Goal: Task Accomplishment & Management: Manage account settings

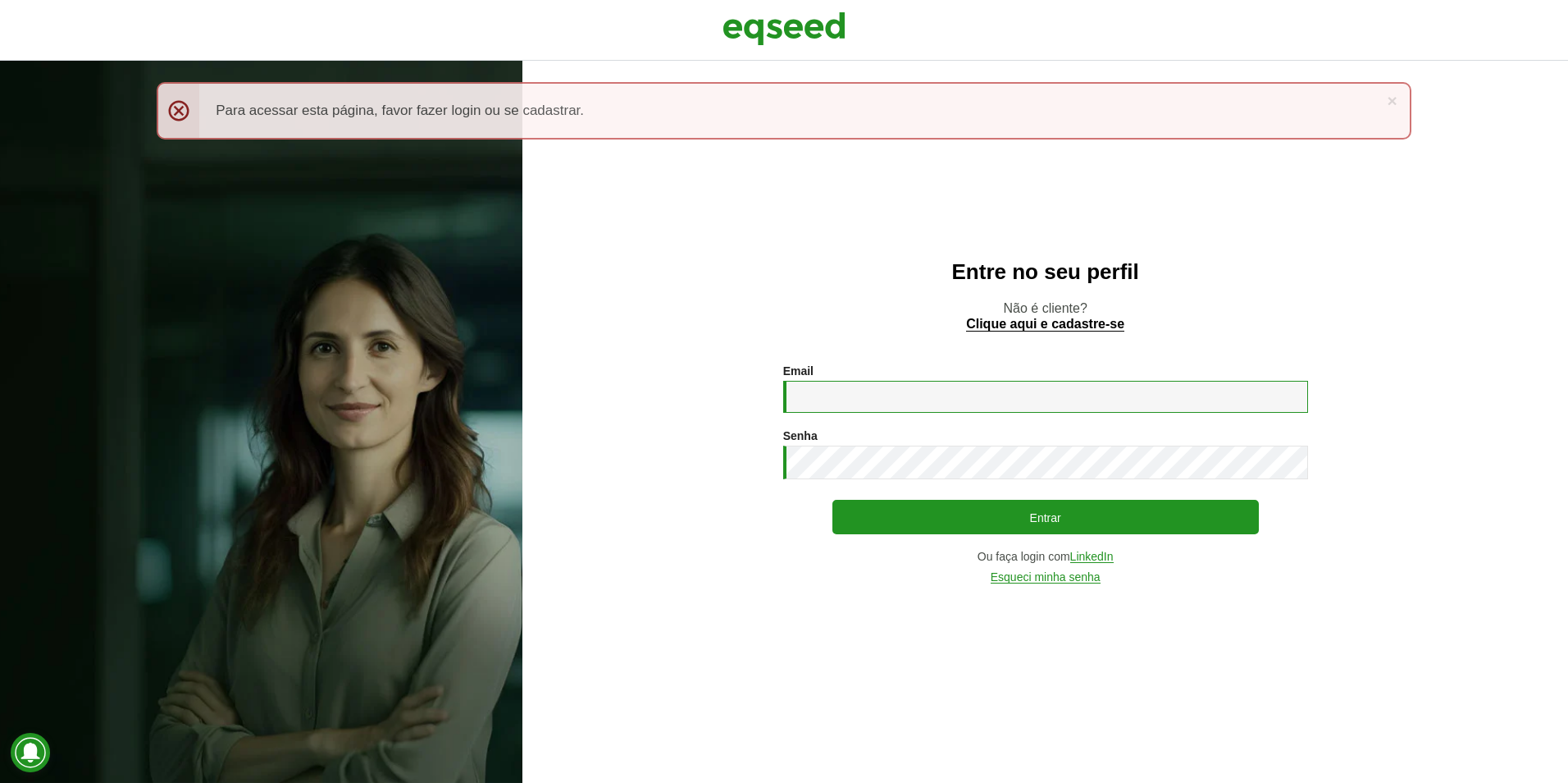
drag, startPoint x: 840, startPoint y: 390, endPoint x: 514, endPoint y: 23, distance: 490.9
click at [822, 385] on input "Email *" at bounding box center [1045, 397] width 524 height 32
type input "**********"
click at [832, 500] on button "Entrar" at bounding box center [1045, 517] width 426 height 34
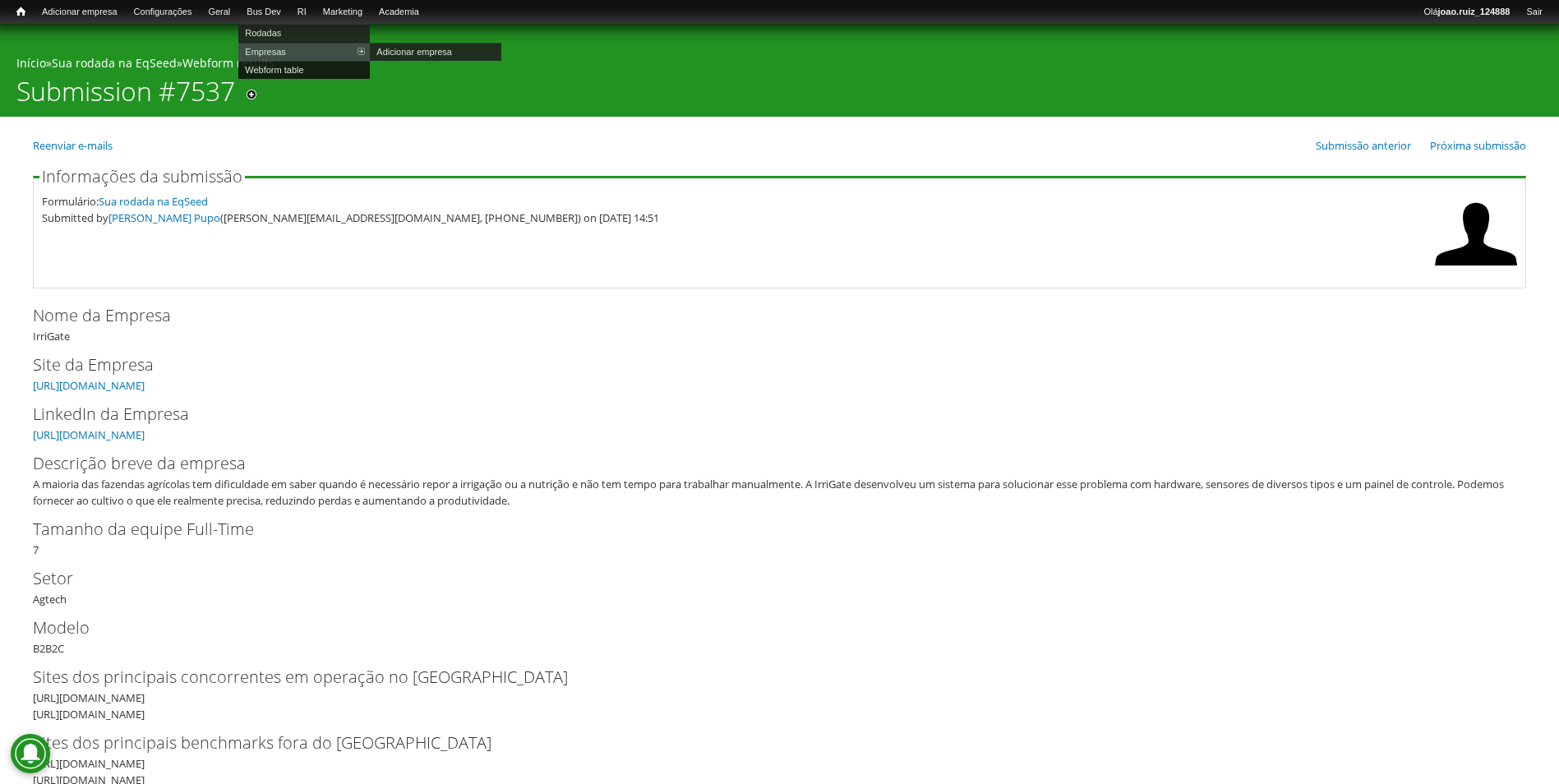
click at [278, 71] on link "Webform table" at bounding box center [304, 69] width 132 height 18
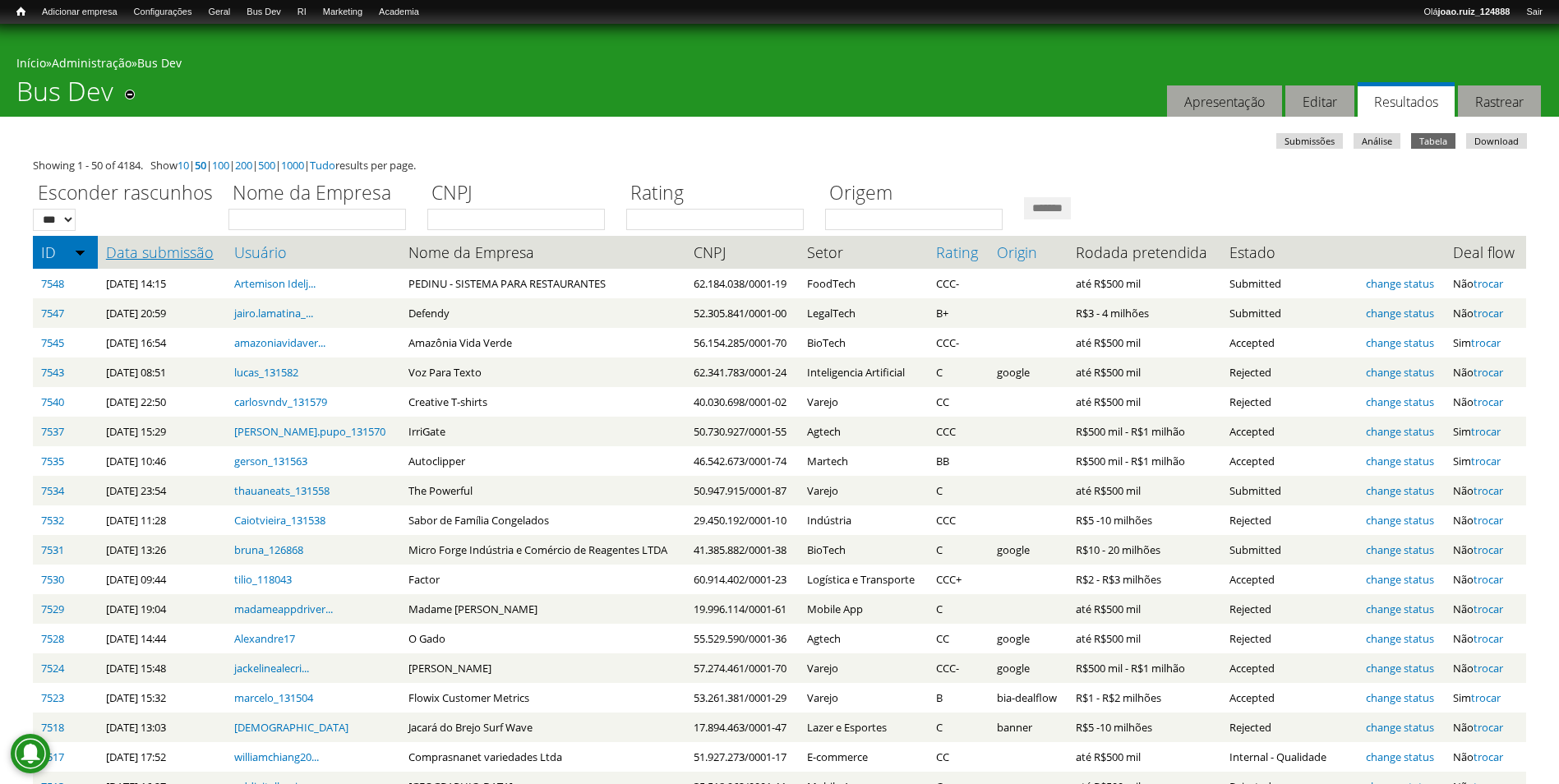
click at [141, 249] on link "Data submissão" at bounding box center [162, 252] width 113 height 16
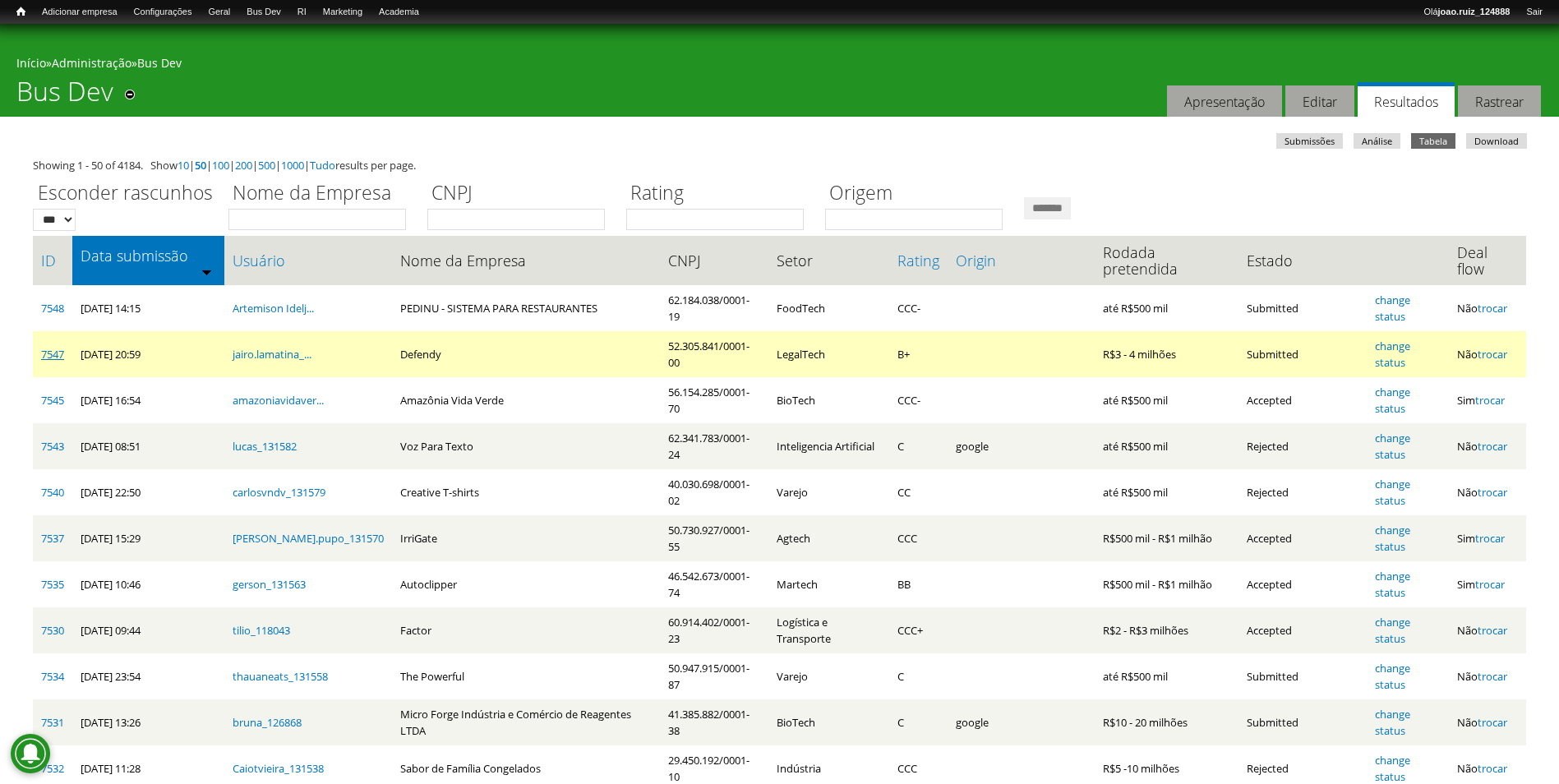
click at [60, 347] on link "7547" at bounding box center [53, 354] width 23 height 14
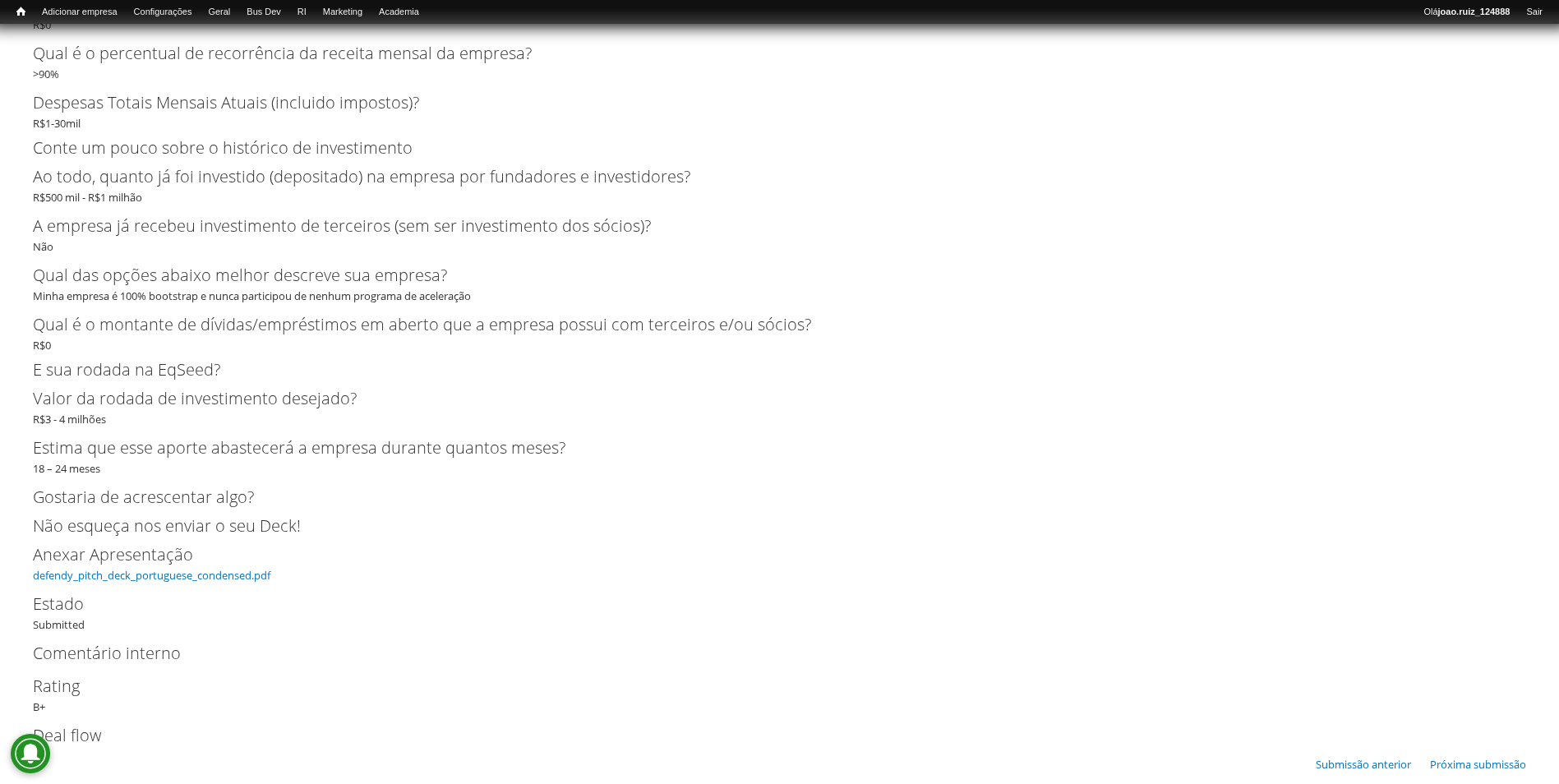
scroll to position [2921, 0]
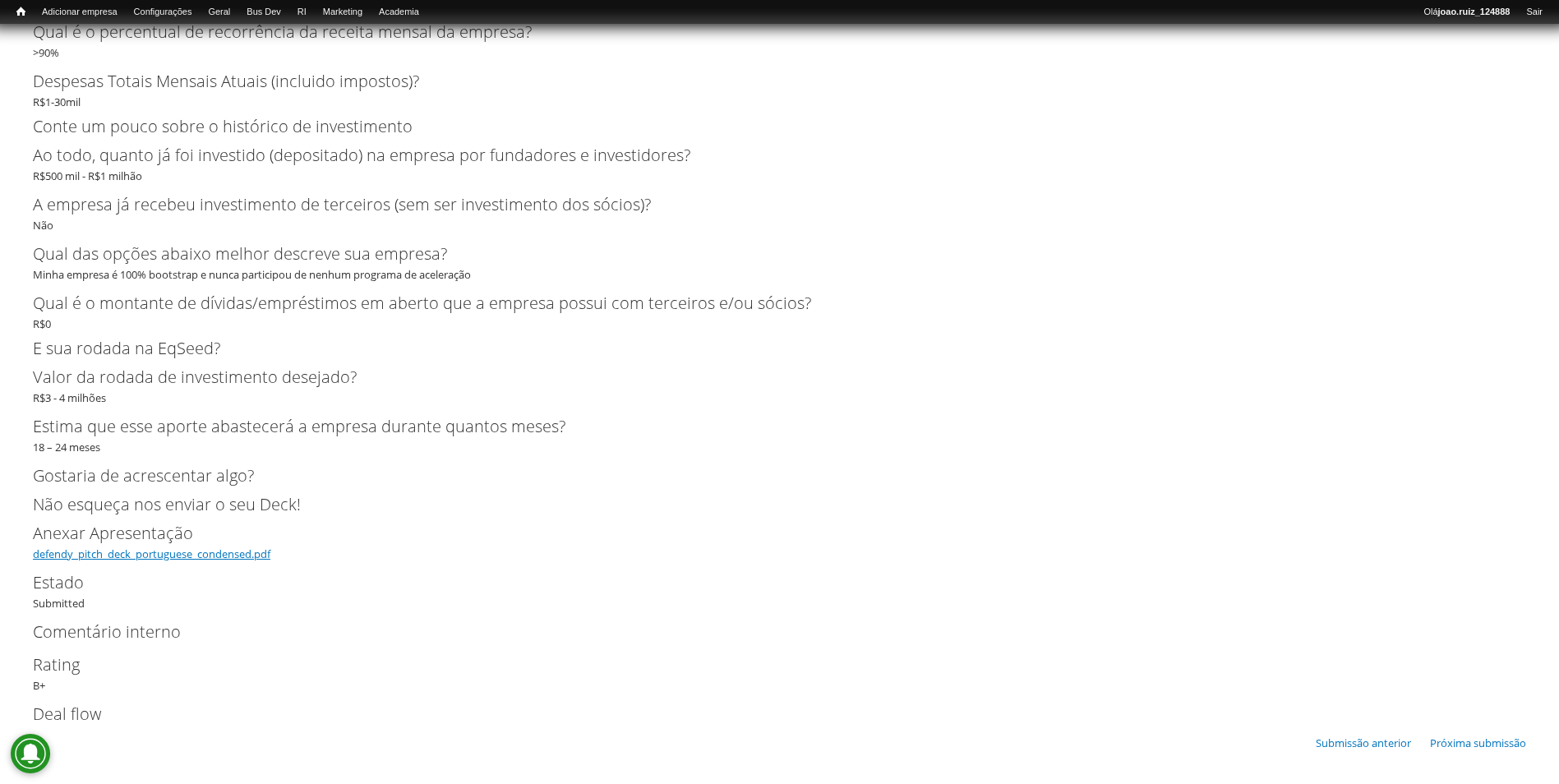
click at [225, 558] on link "defendy_pitch_deck_portuguese_condensed.pdf" at bounding box center [151, 553] width 237 height 14
